Goal: Transaction & Acquisition: Purchase product/service

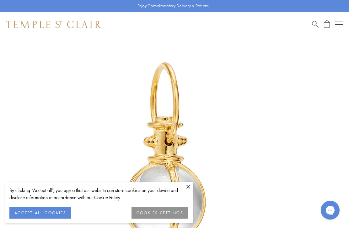
click at [188, 191] on button at bounding box center [187, 186] width 9 height 9
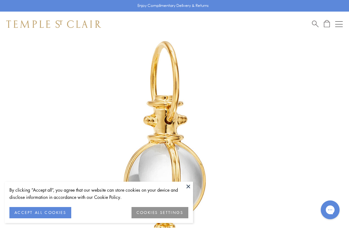
scroll to position [61, 0]
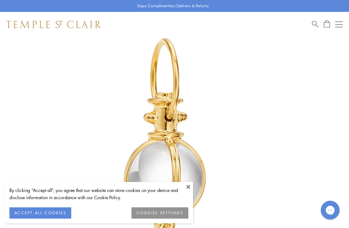
click at [45, 214] on button "ACCEPT ALL COOKIES" at bounding box center [40, 213] width 62 height 11
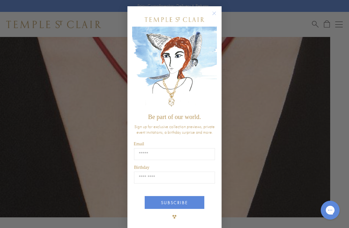
scroll to position [176, 0]
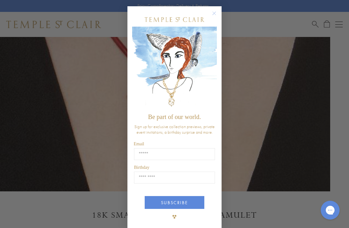
click at [214, 17] on circle "Close dialog" at bounding box center [214, 14] width 8 height 8
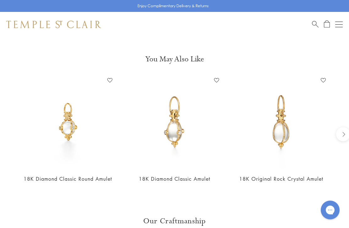
scroll to position [541, 0]
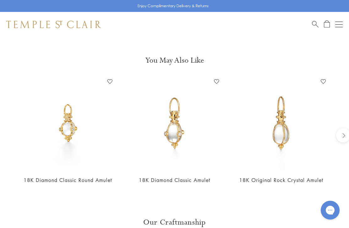
click at [298, 150] on img at bounding box center [281, 124] width 94 height 94
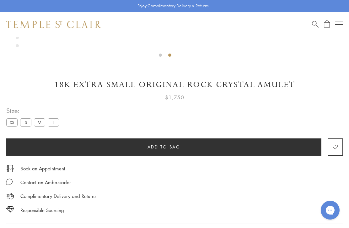
scroll to position [304, 0]
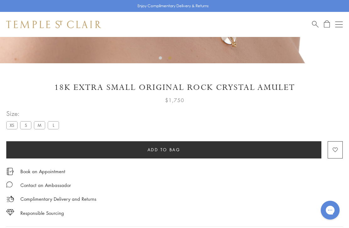
click at [26, 122] on label "S" at bounding box center [25, 125] width 11 height 8
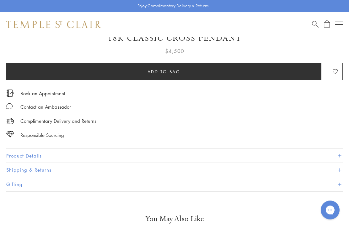
scroll to position [353, 0]
click at [275, 159] on button "Product Details" at bounding box center [174, 156] width 336 height 14
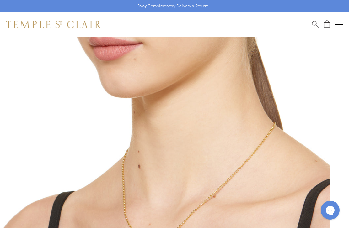
scroll to position [0, 0]
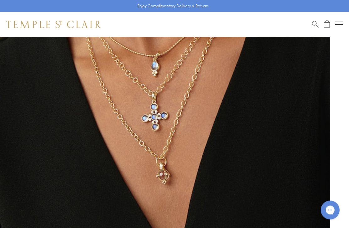
scroll to position [92, 0]
